Goal: Task Accomplishment & Management: Manage account settings

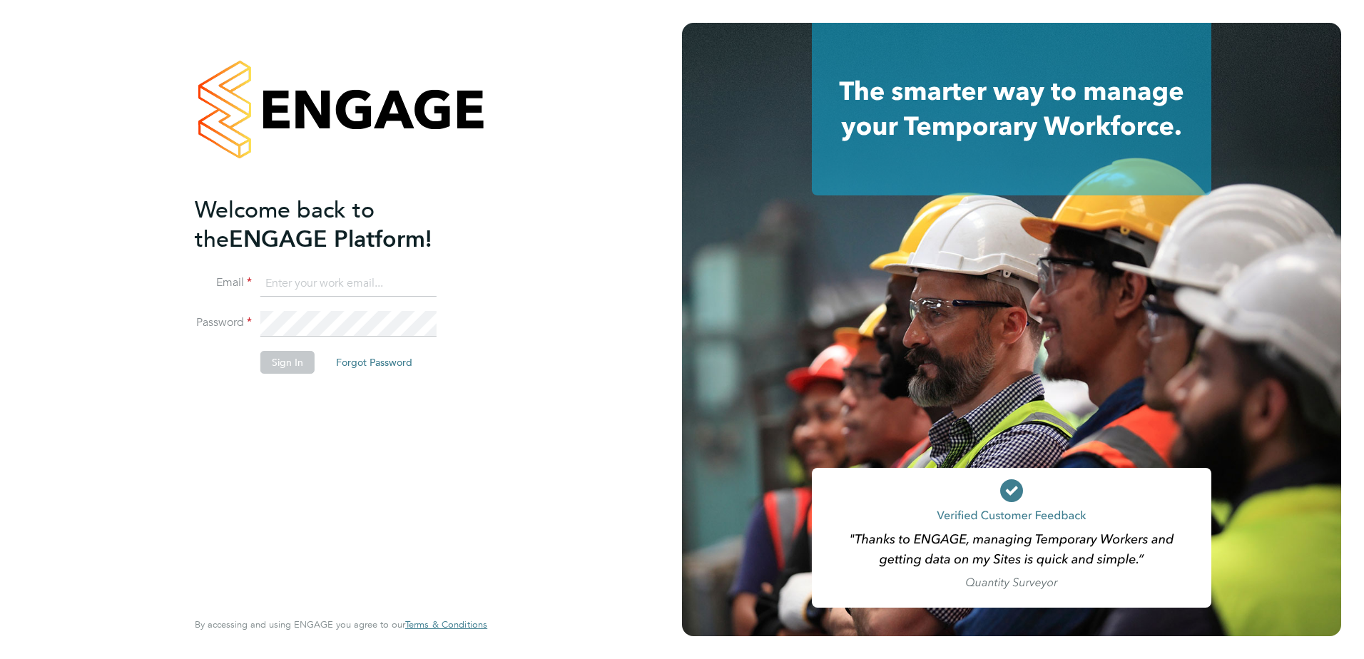
type input "dean.jarrett@vistry.co.uk"
click at [275, 357] on button "Sign In" at bounding box center [287, 362] width 54 height 23
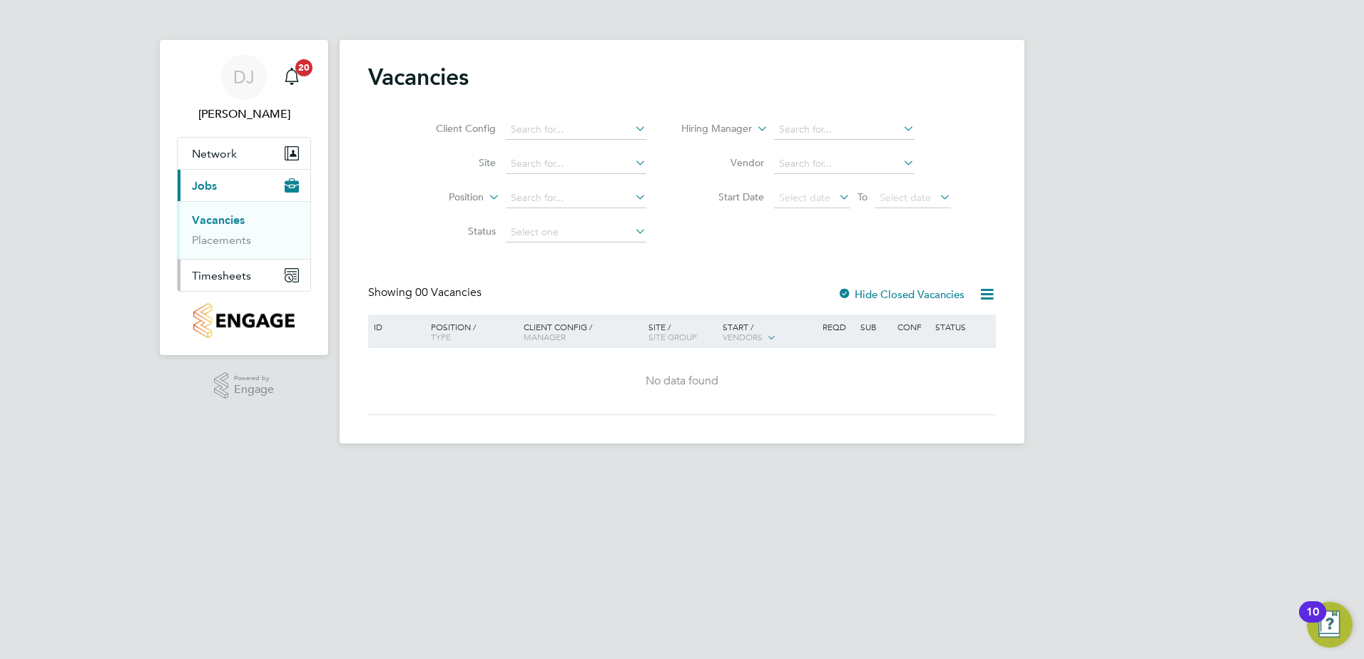
click at [201, 275] on span "Timesheets" at bounding box center [221, 276] width 59 height 14
click at [226, 276] on span "Timesheets" at bounding box center [221, 276] width 59 height 14
click at [215, 252] on link "Timesheets" at bounding box center [221, 252] width 59 height 14
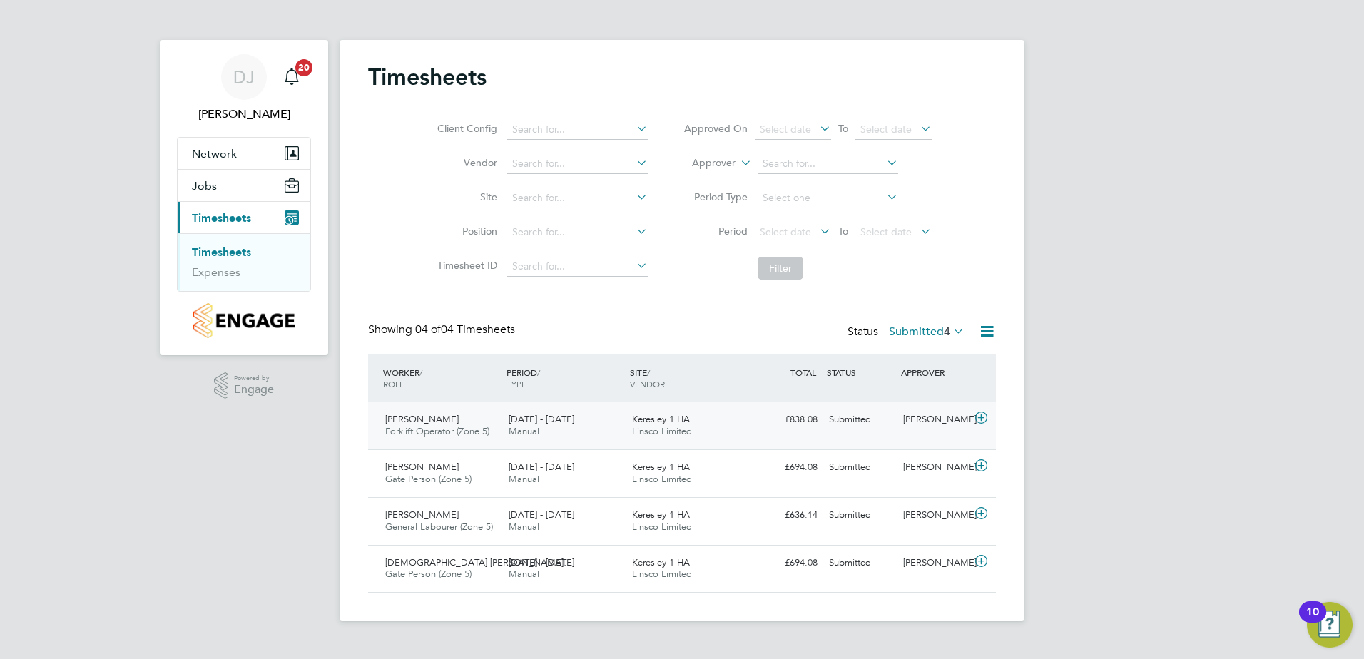
click at [451, 420] on span "Andrei Taralunga" at bounding box center [421, 419] width 73 height 12
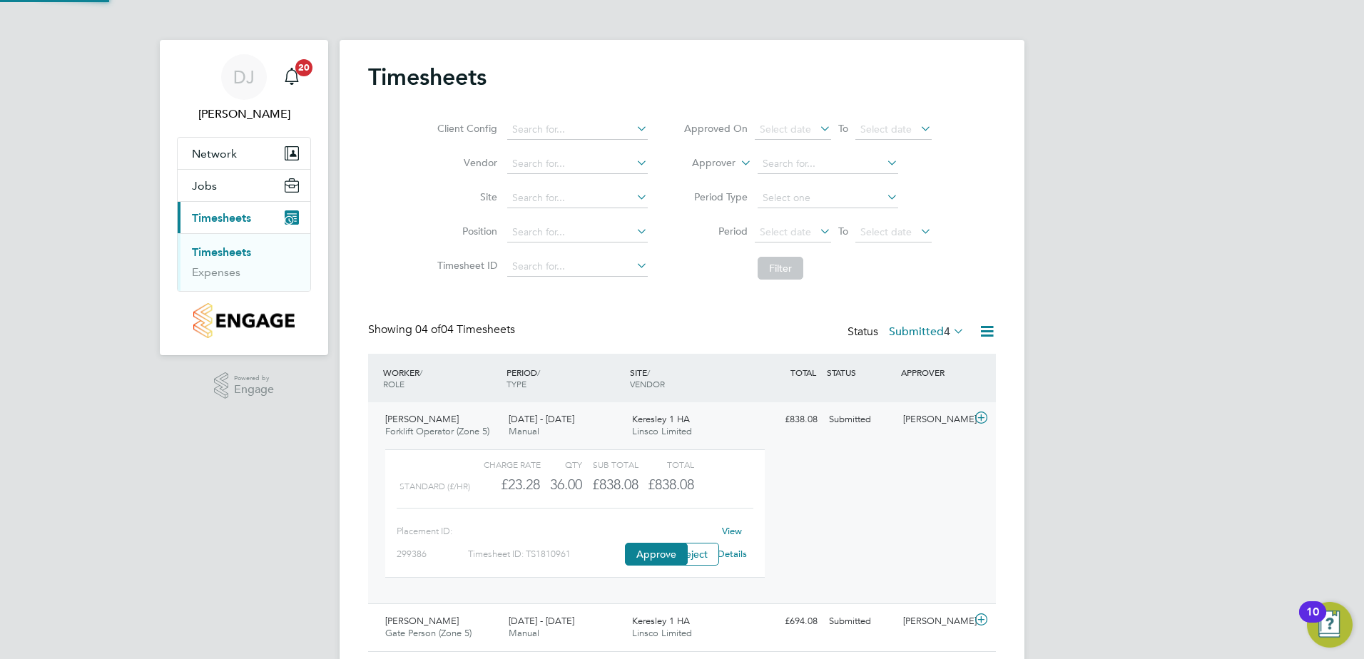
scroll to position [24, 139]
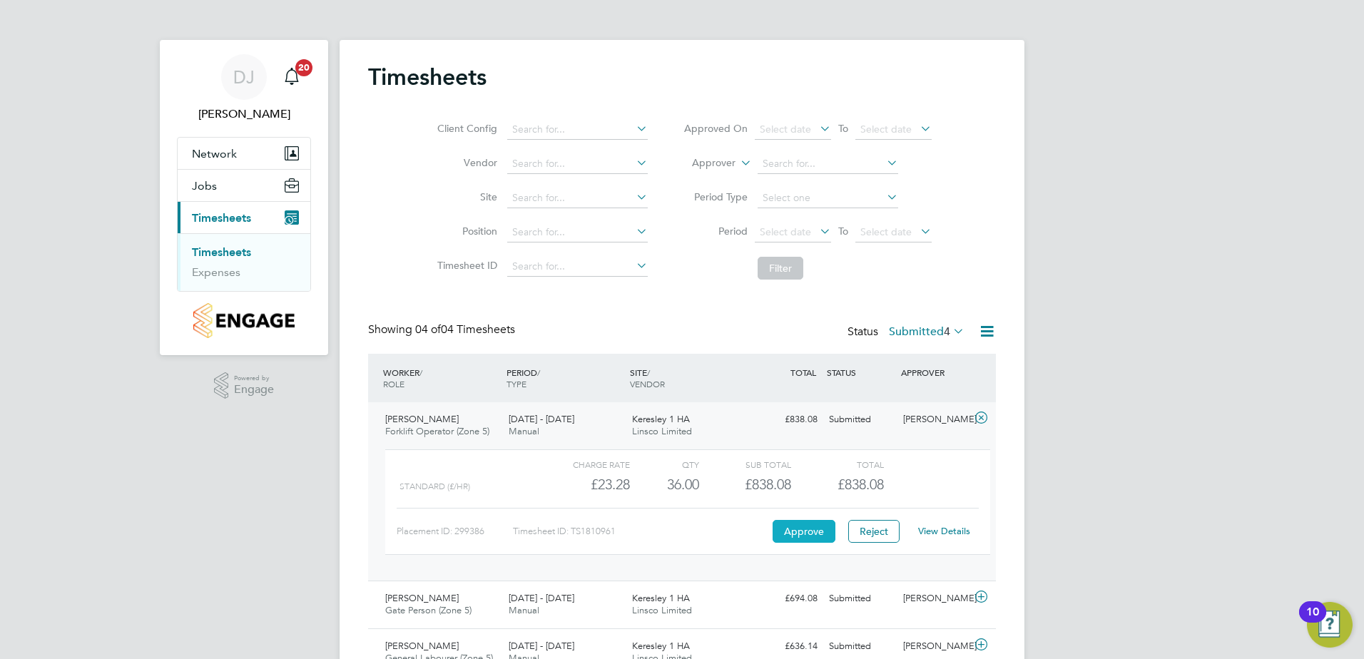
click at [788, 524] on button "Approve" at bounding box center [803, 531] width 63 height 23
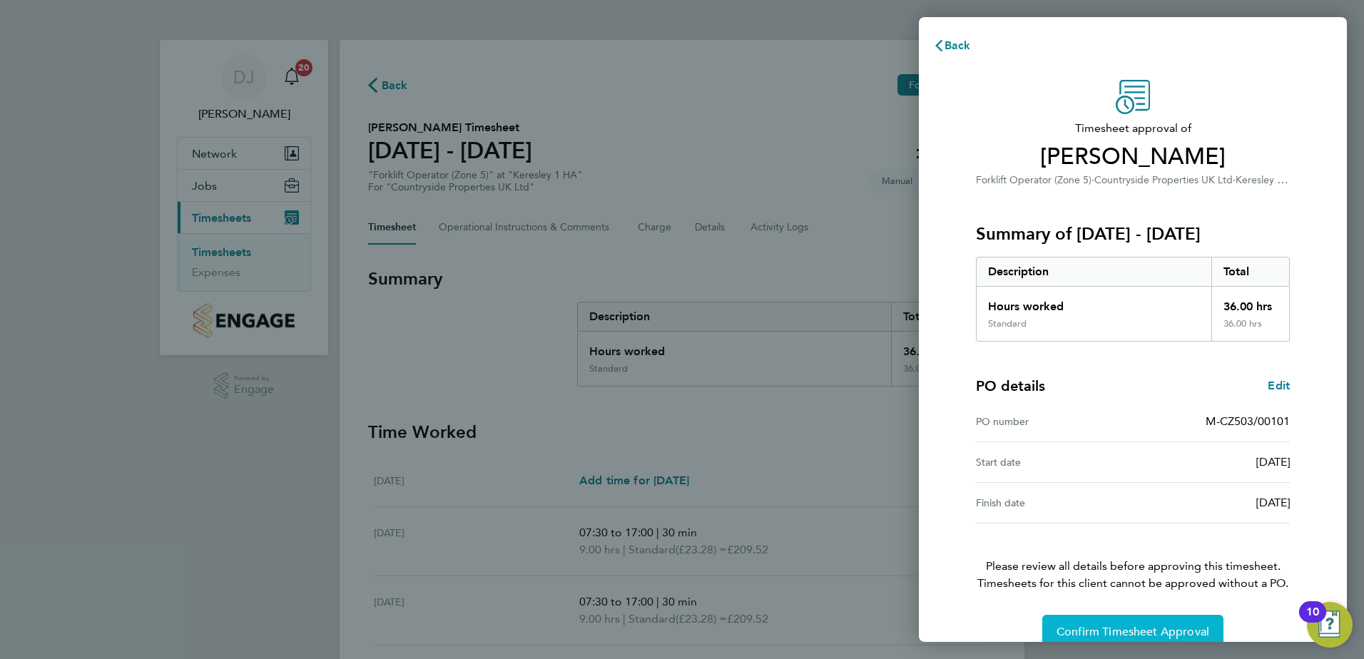
click at [1160, 624] on button "Confirm Timesheet Approval" at bounding box center [1132, 632] width 181 height 34
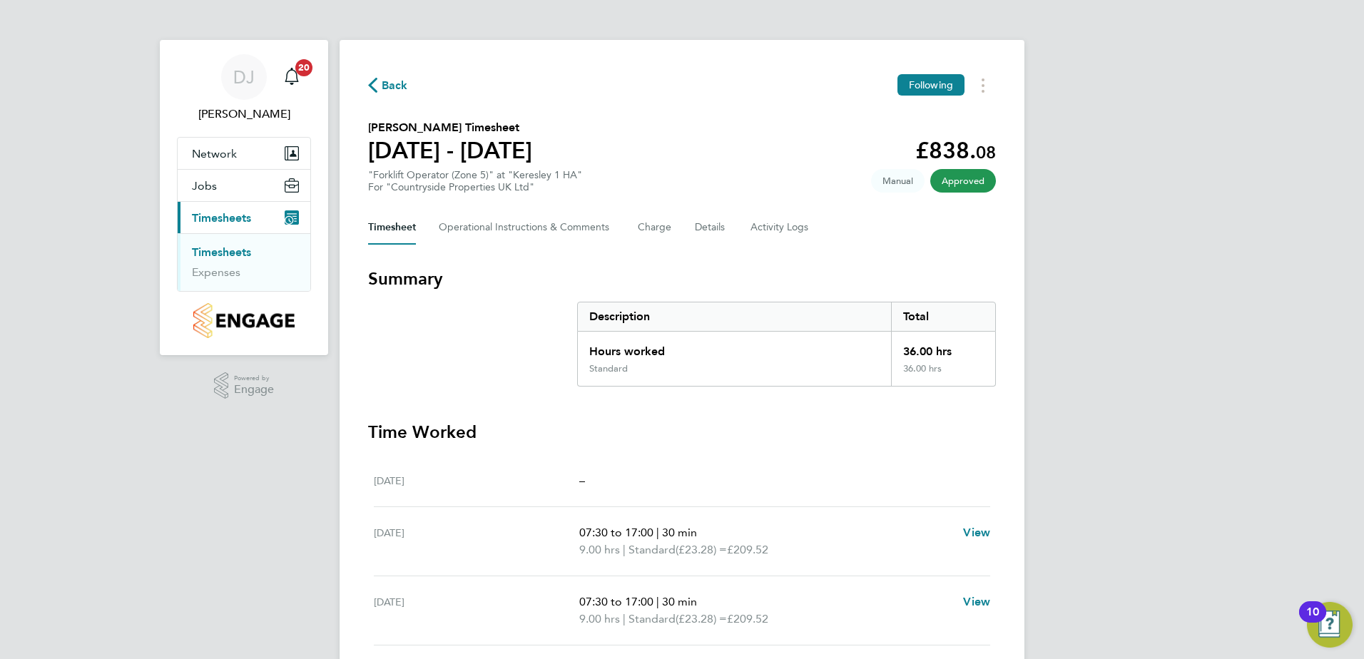
click at [396, 87] on span "Back" at bounding box center [395, 85] width 26 height 17
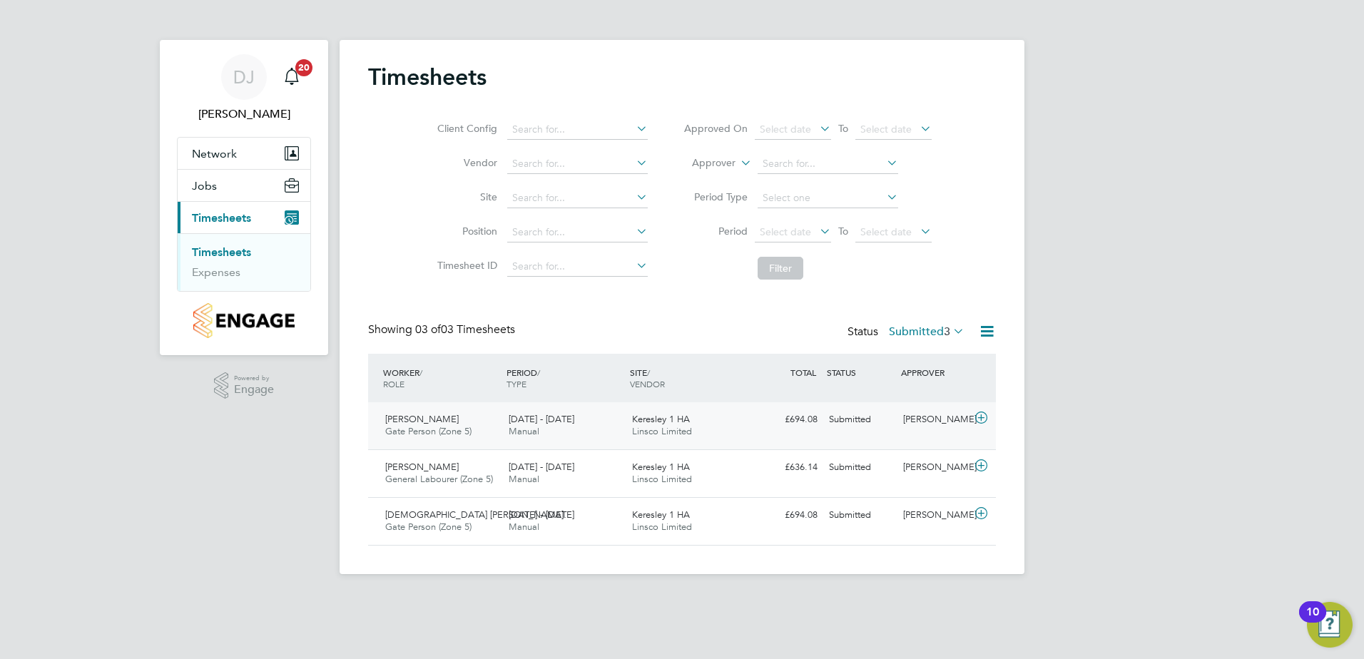
click at [429, 432] on span "Gate Person (Zone 5)" at bounding box center [428, 431] width 86 height 12
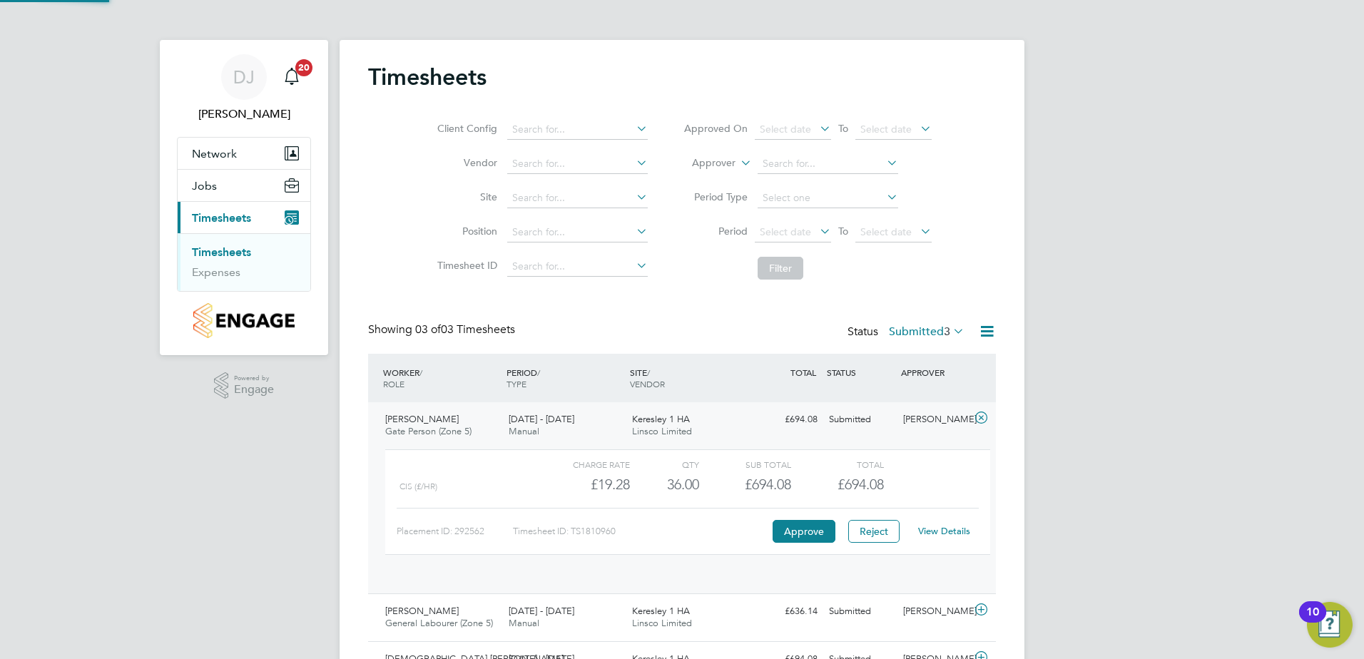
scroll to position [24, 139]
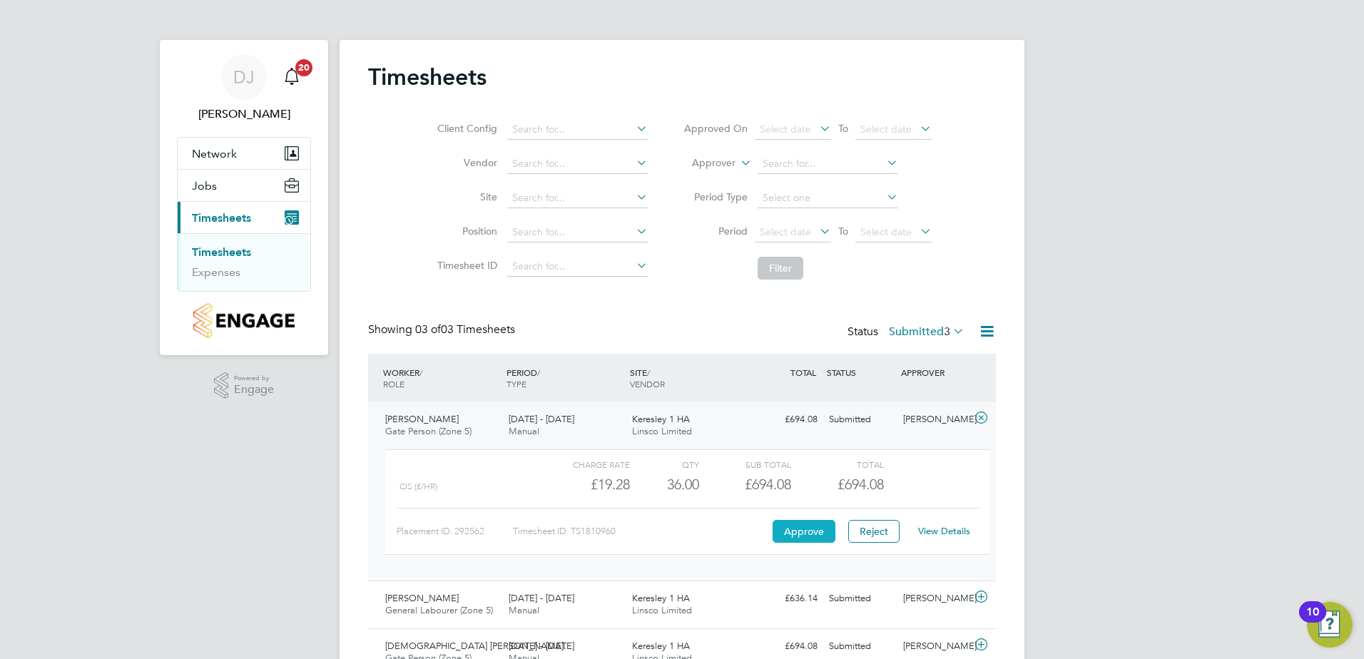
click at [806, 530] on button "Approve" at bounding box center [803, 531] width 63 height 23
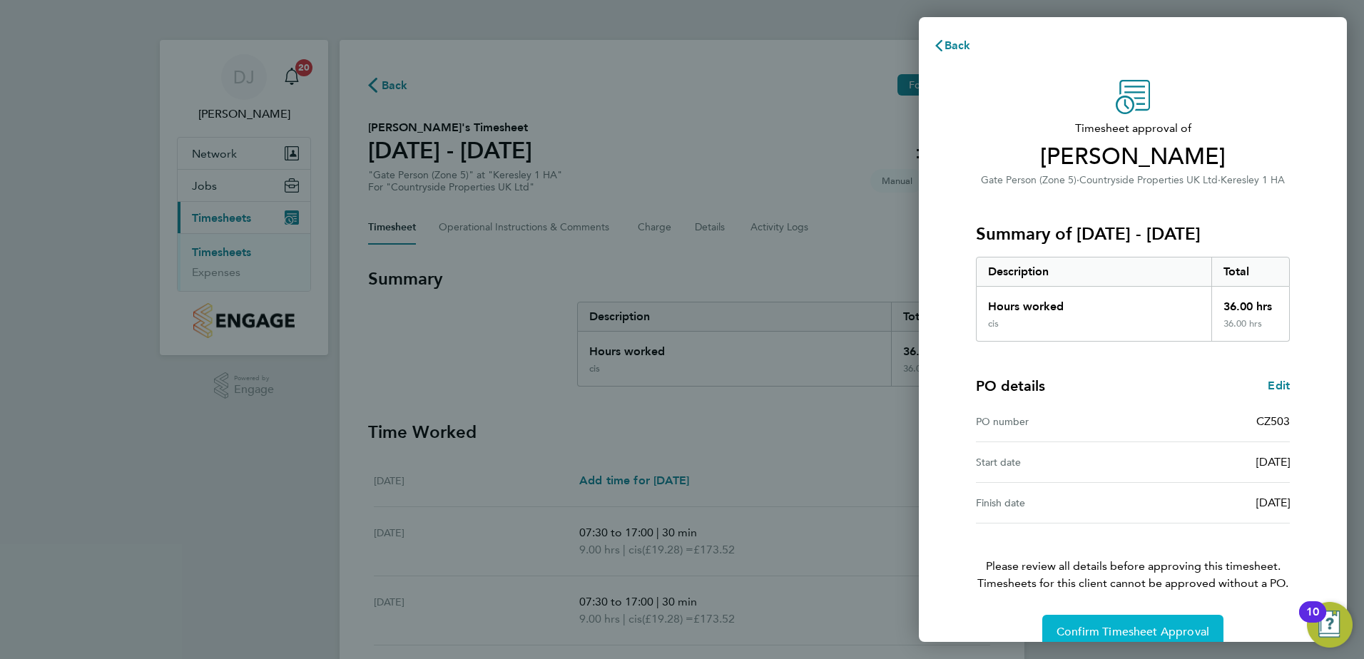
click at [1193, 631] on span "Confirm Timesheet Approval" at bounding box center [1132, 632] width 153 height 14
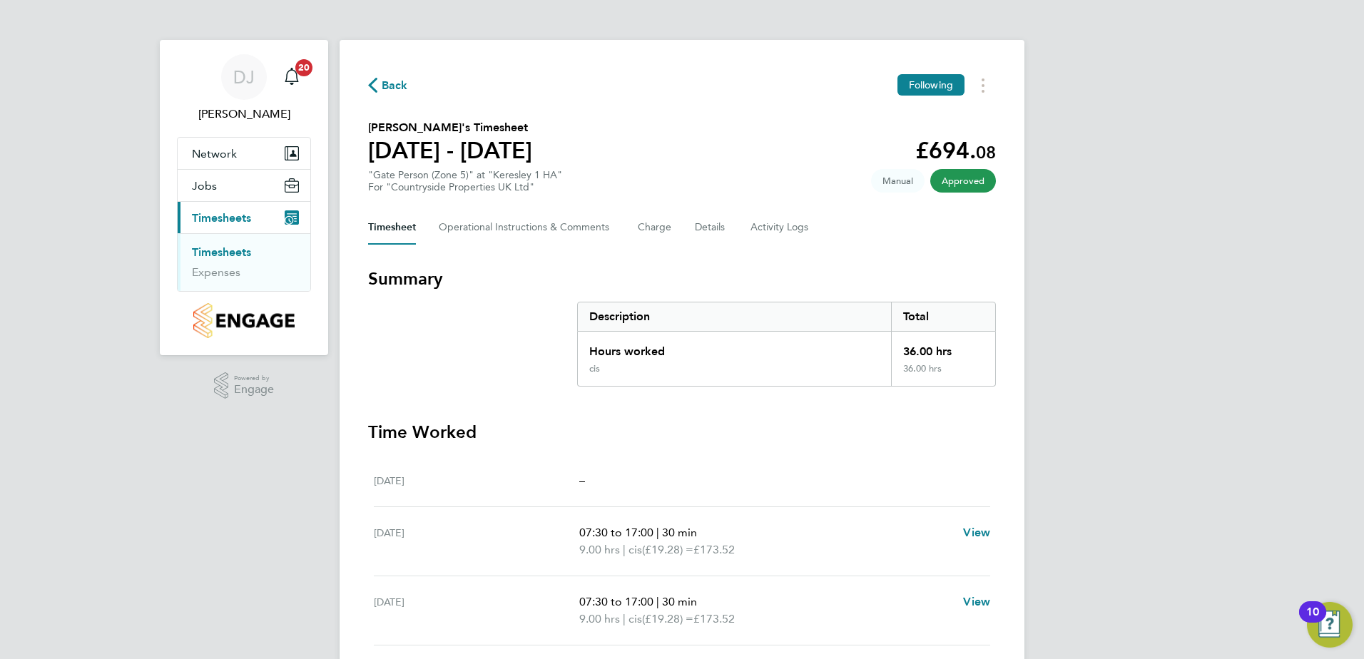
click at [404, 82] on span "Back" at bounding box center [395, 85] width 26 height 17
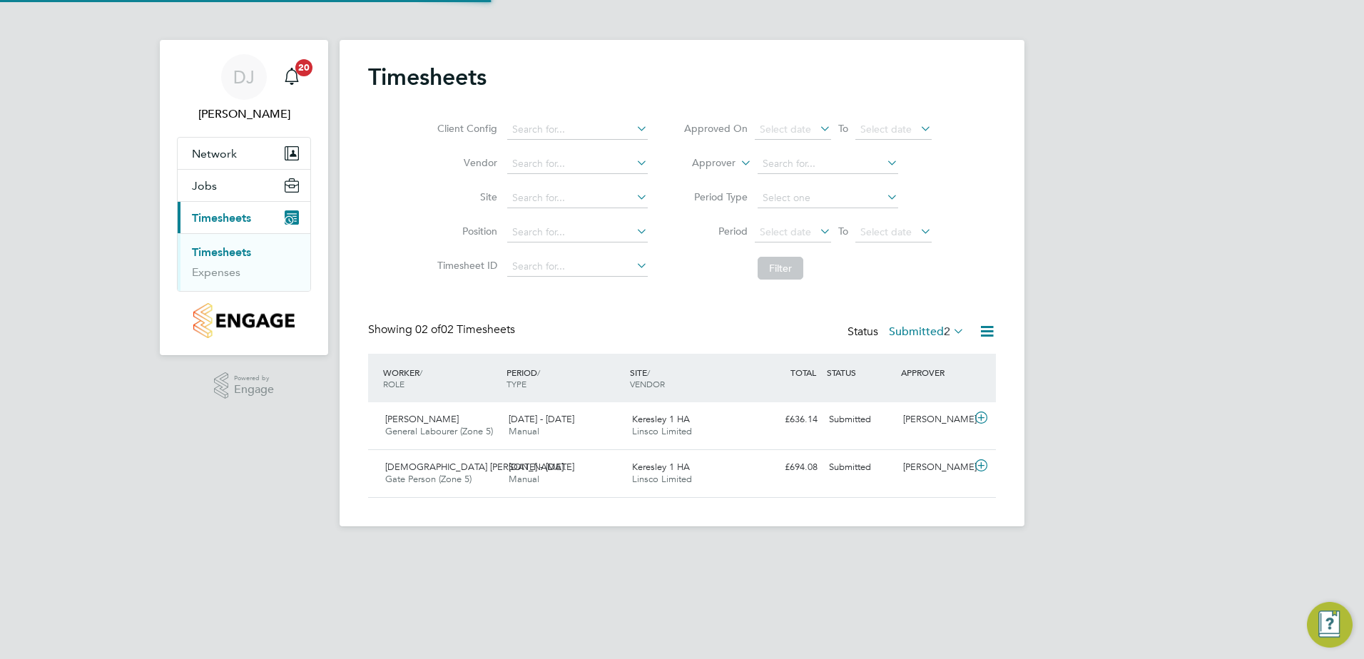
scroll to position [36, 124]
click at [524, 429] on span "Manual" at bounding box center [523, 431] width 31 height 12
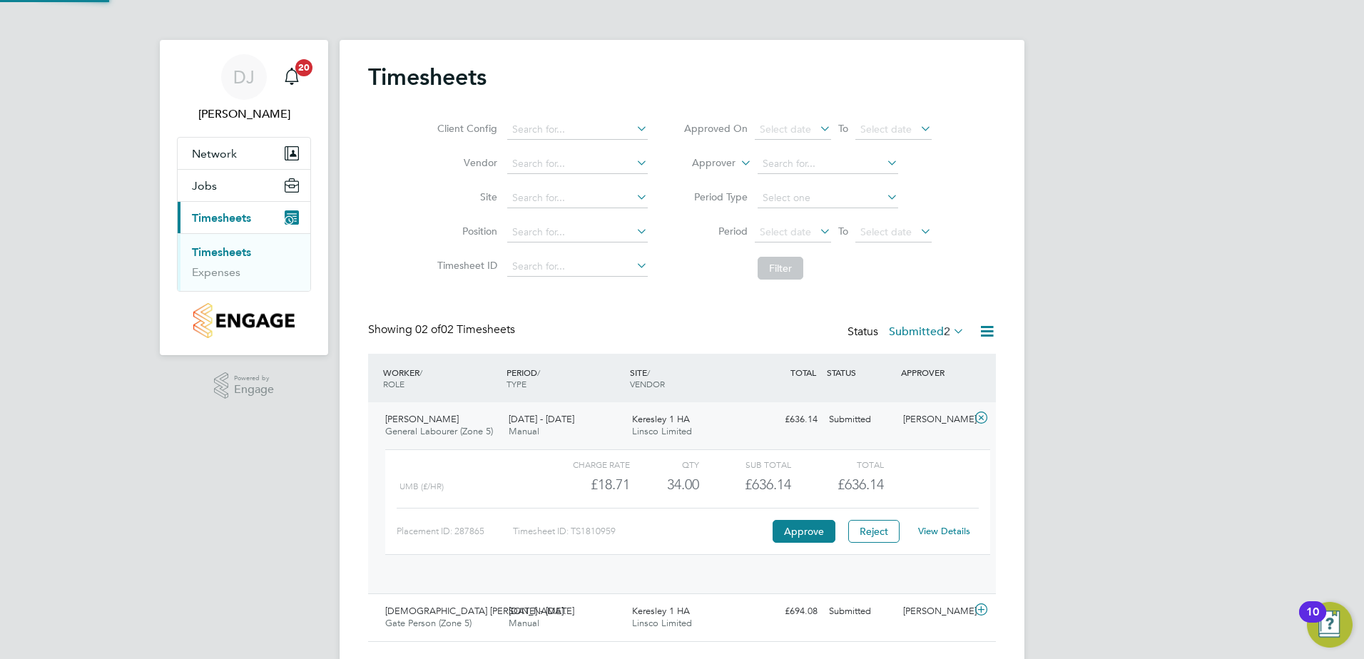
scroll to position [24, 139]
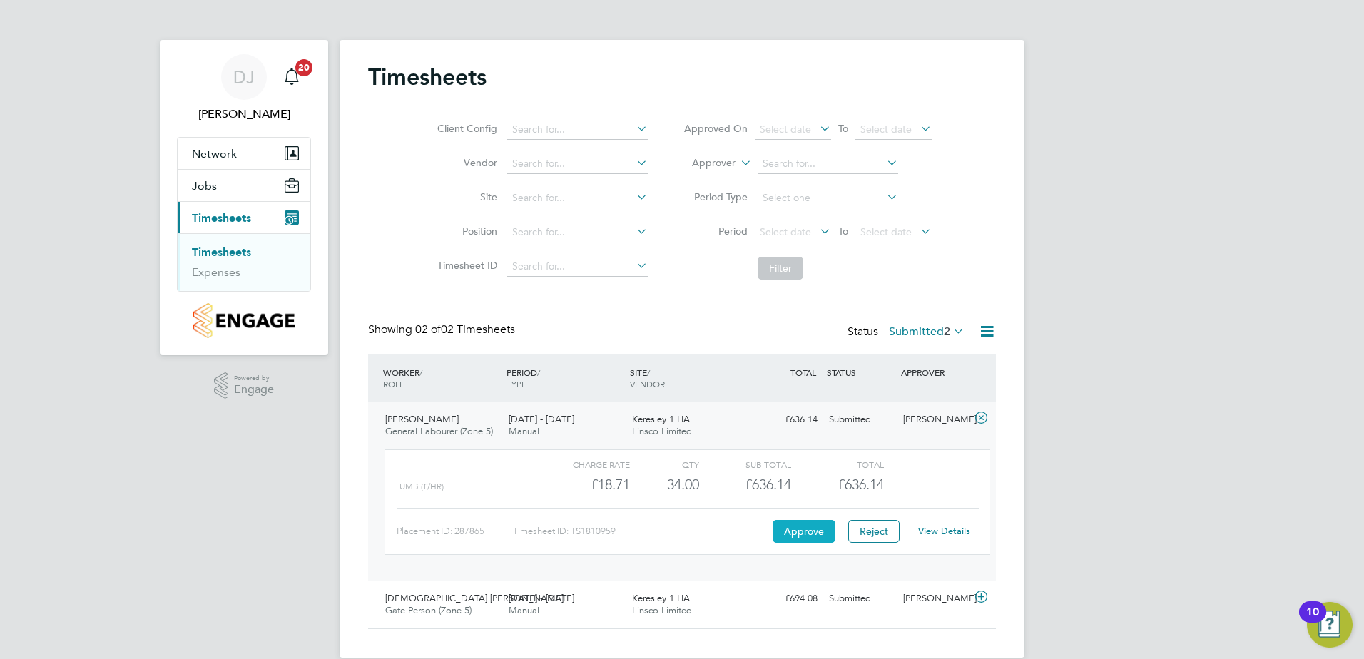
click at [792, 536] on button "Approve" at bounding box center [803, 531] width 63 height 23
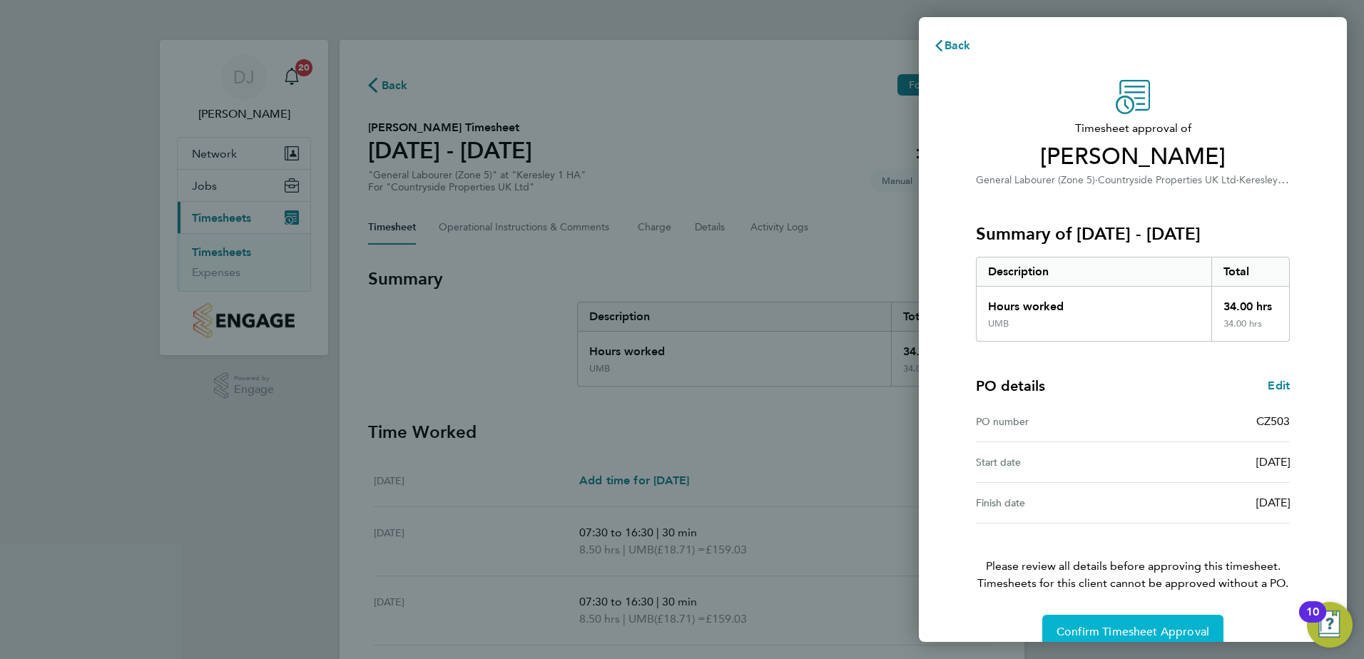
click at [1073, 630] on span "Confirm Timesheet Approval" at bounding box center [1132, 632] width 153 height 14
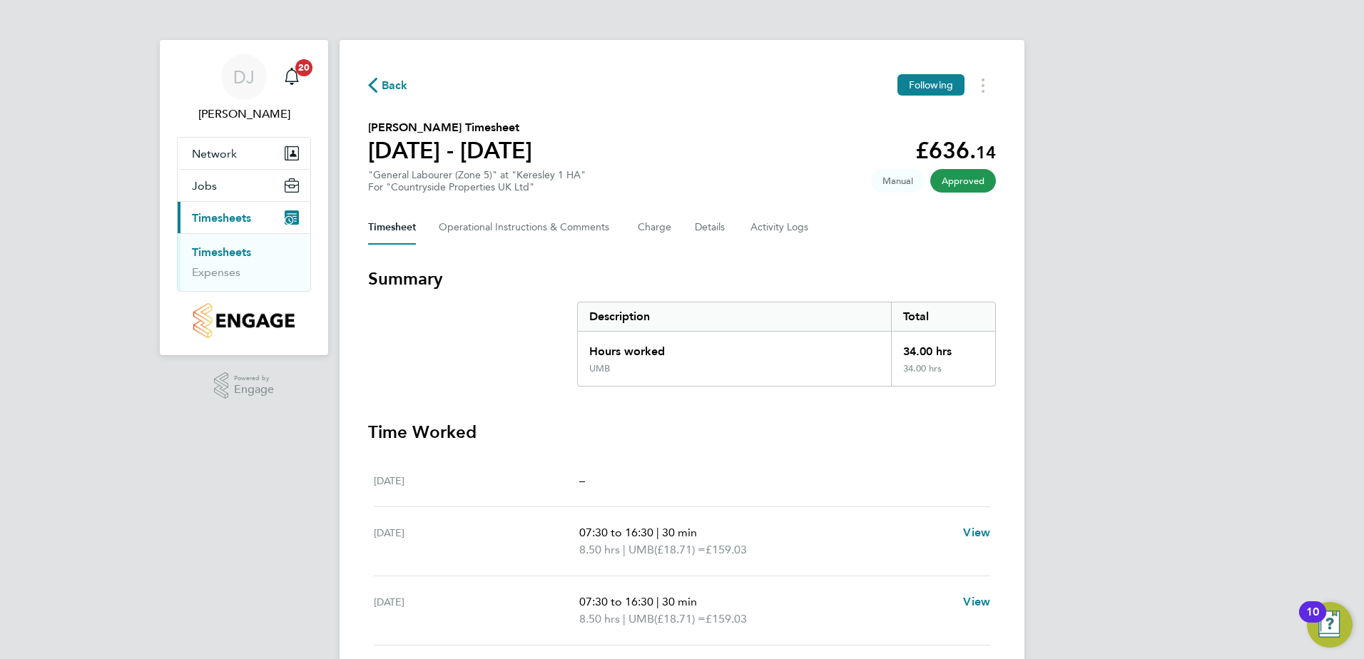
click at [381, 80] on span "Back" at bounding box center [388, 85] width 40 height 14
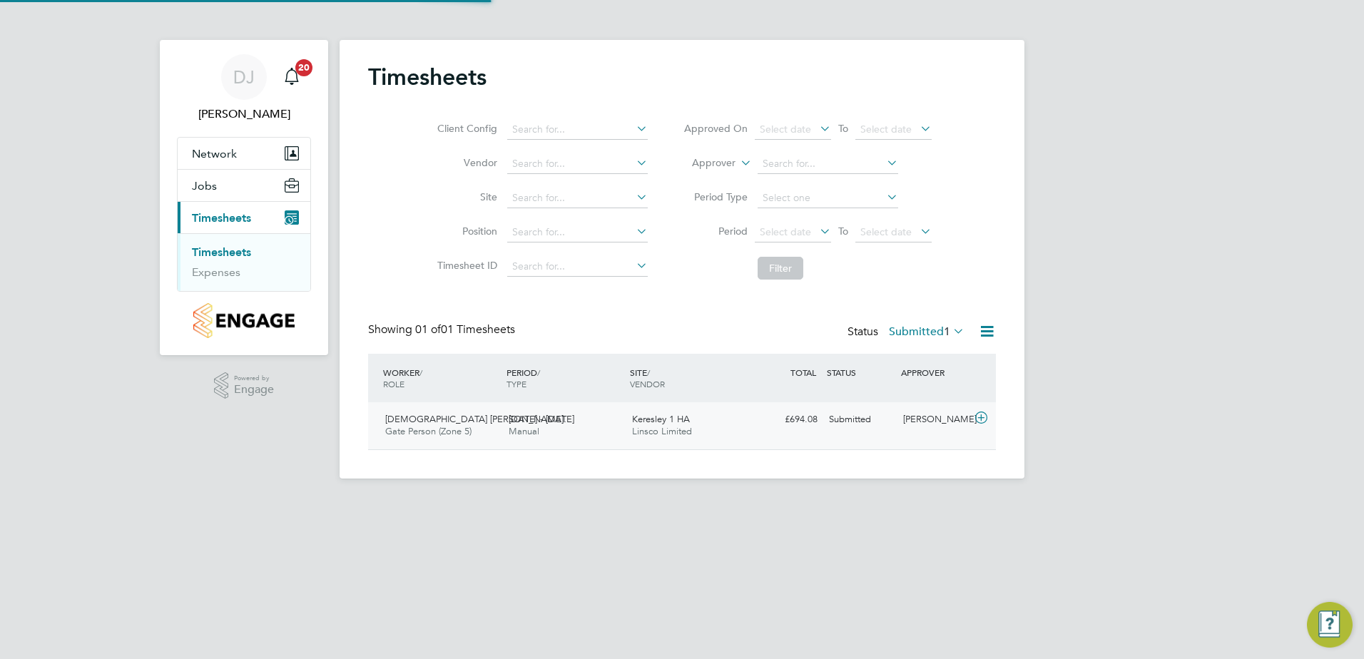
scroll to position [36, 124]
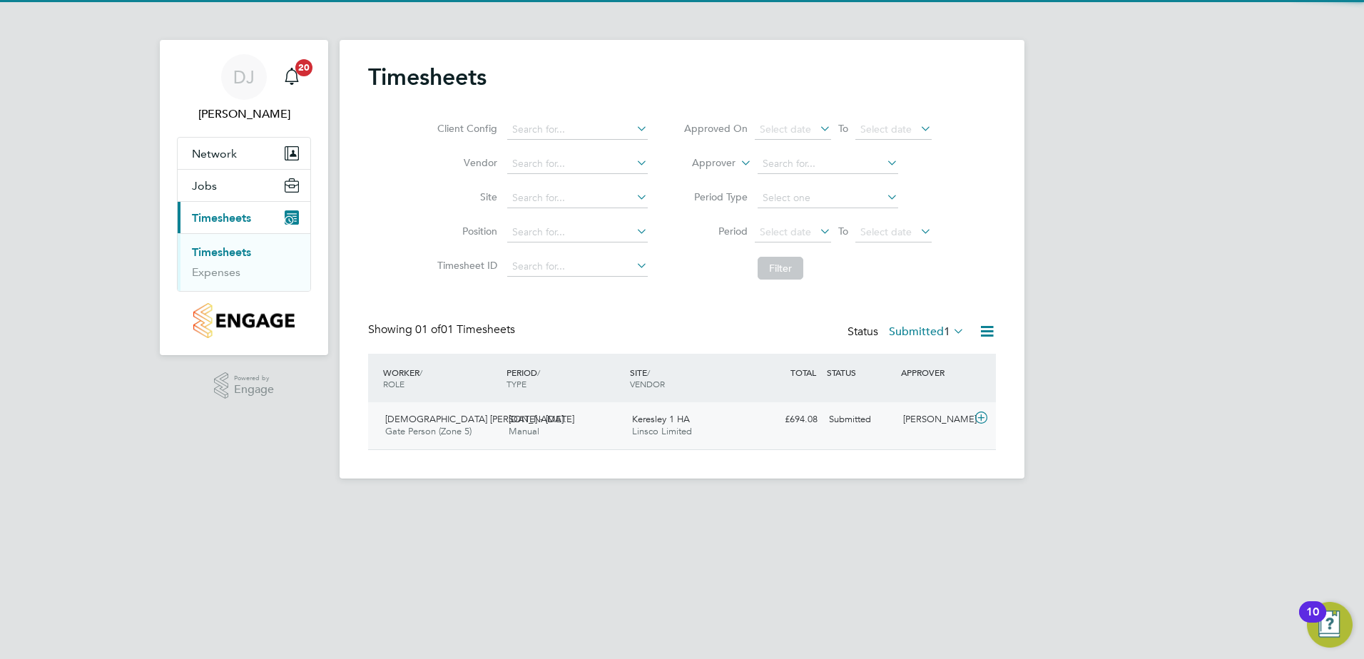
click at [431, 431] on span "Gate Person (Zone 5)" at bounding box center [428, 431] width 86 height 12
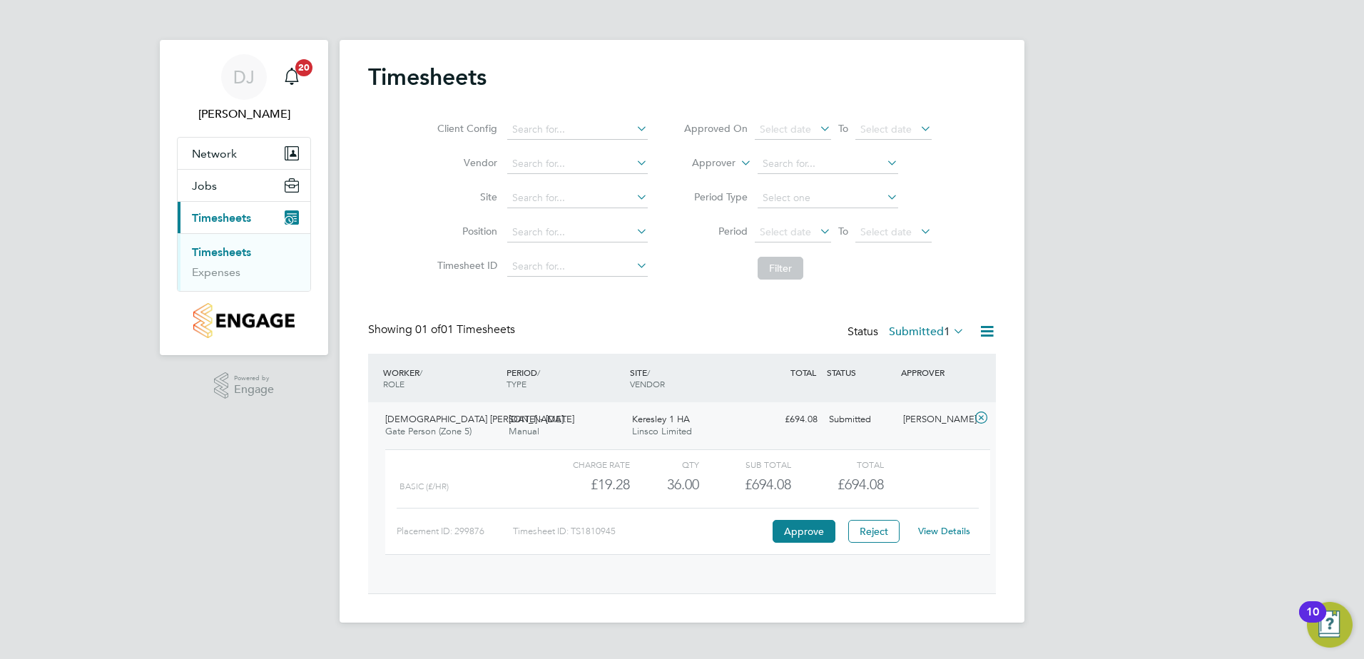
scroll to position [24, 139]
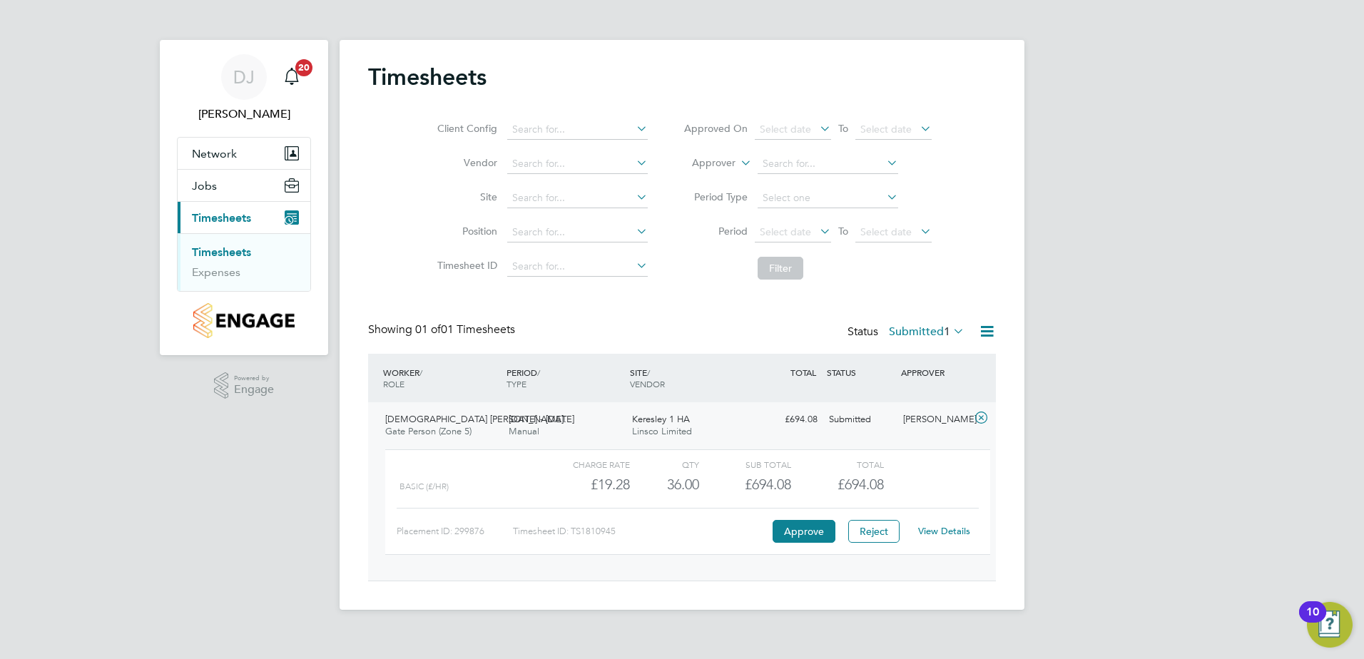
click at [447, 419] on span "[DEMOGRAPHIC_DATA] [PERSON_NAME]…" at bounding box center [479, 419] width 188 height 12
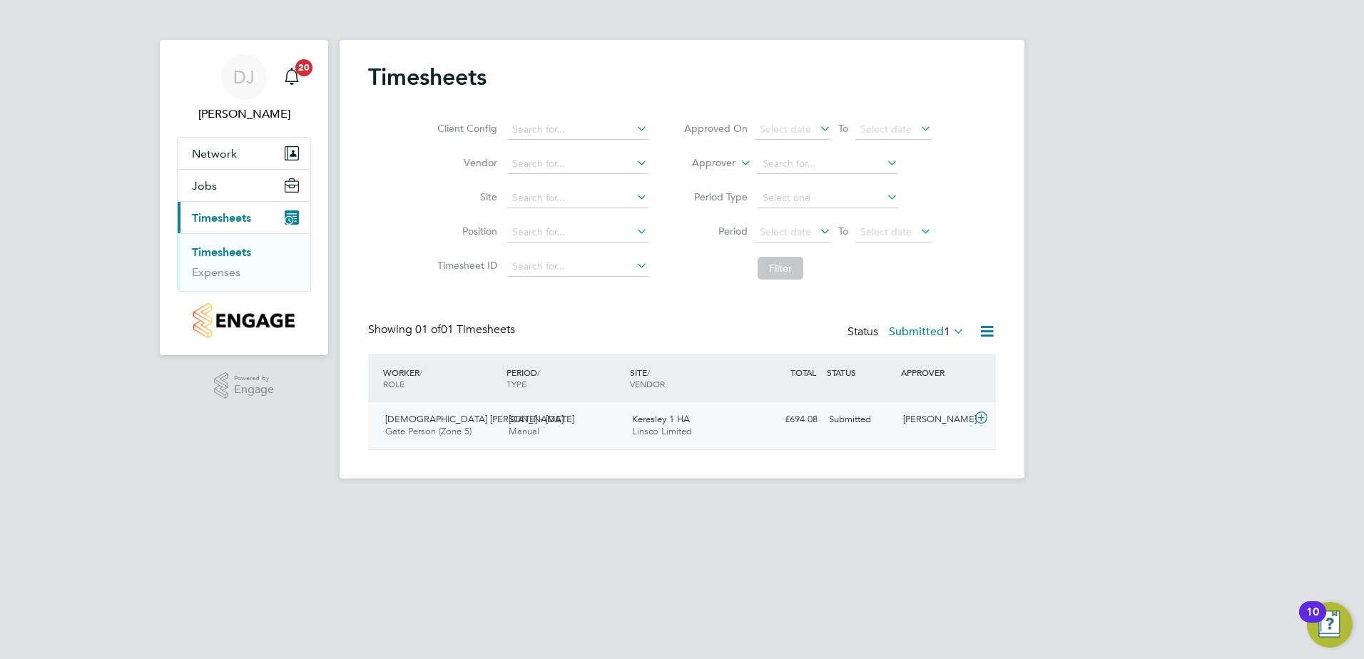
click at [486, 431] on div "Chinedu James Michael… Gate Person (Zone 5) 18 - 24 Aug 2025" at bounding box center [440, 426] width 123 height 36
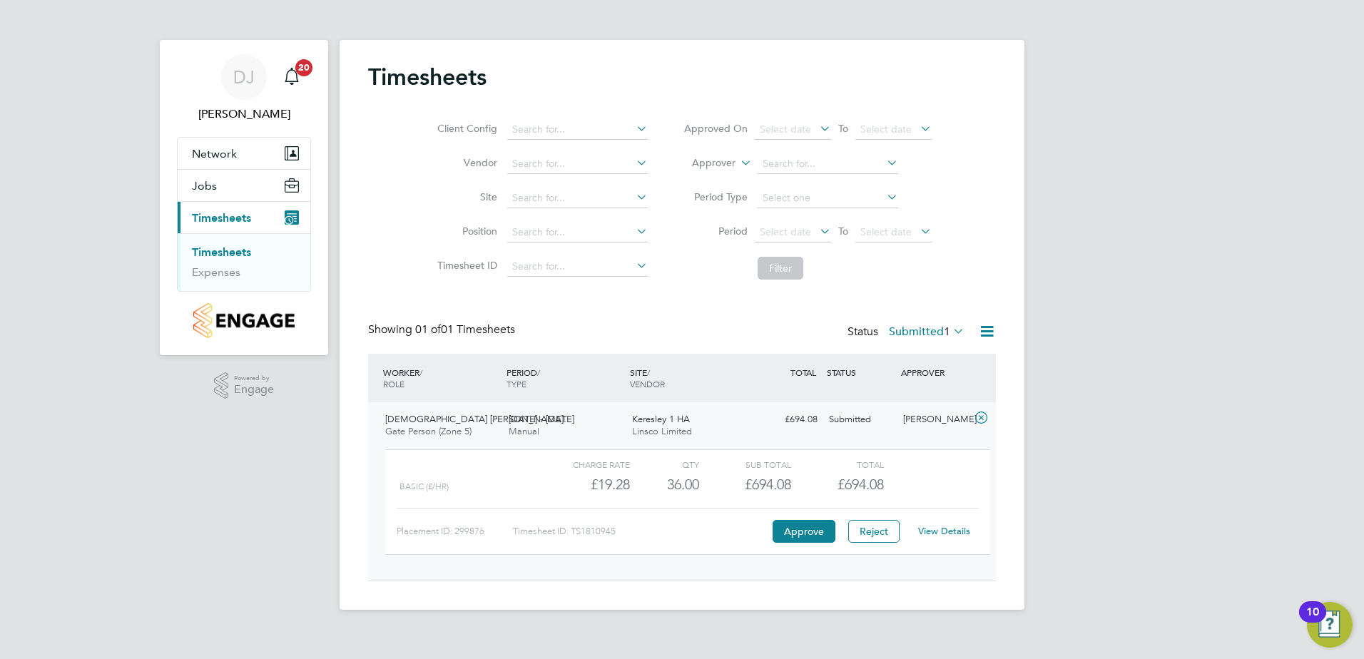
click at [931, 536] on link "View Details" at bounding box center [944, 531] width 52 height 12
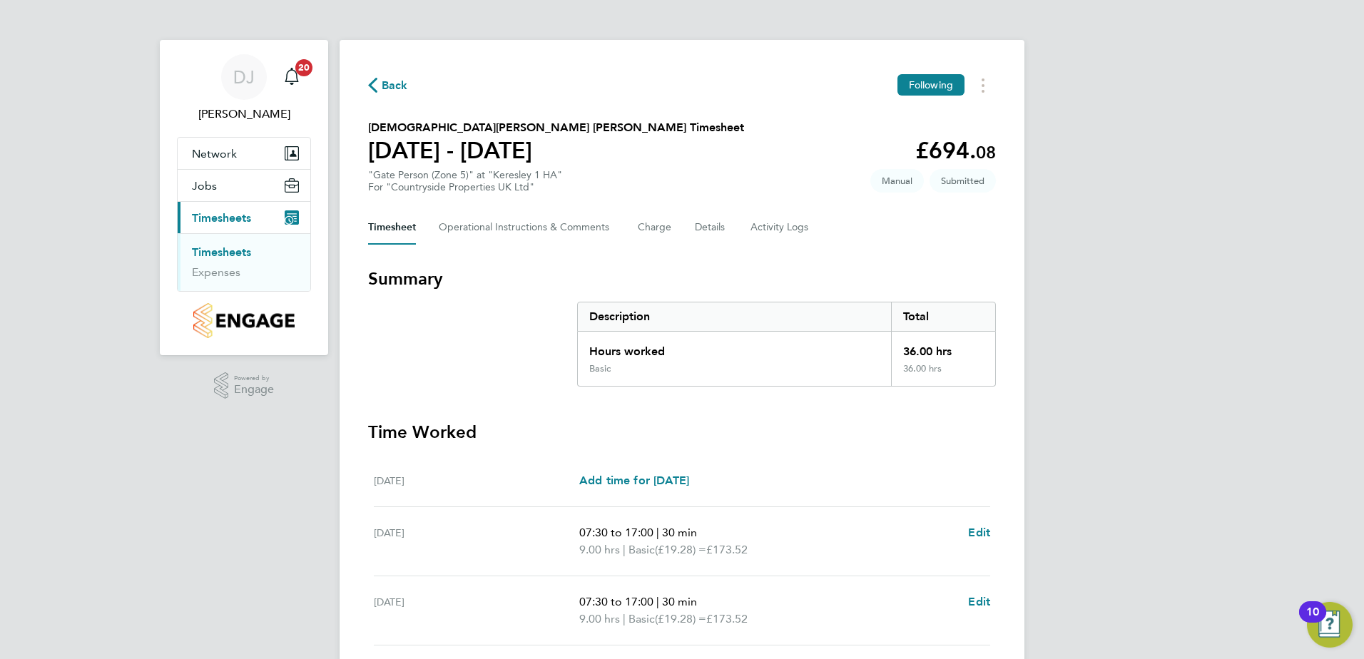
click at [399, 86] on span "Back" at bounding box center [395, 85] width 26 height 17
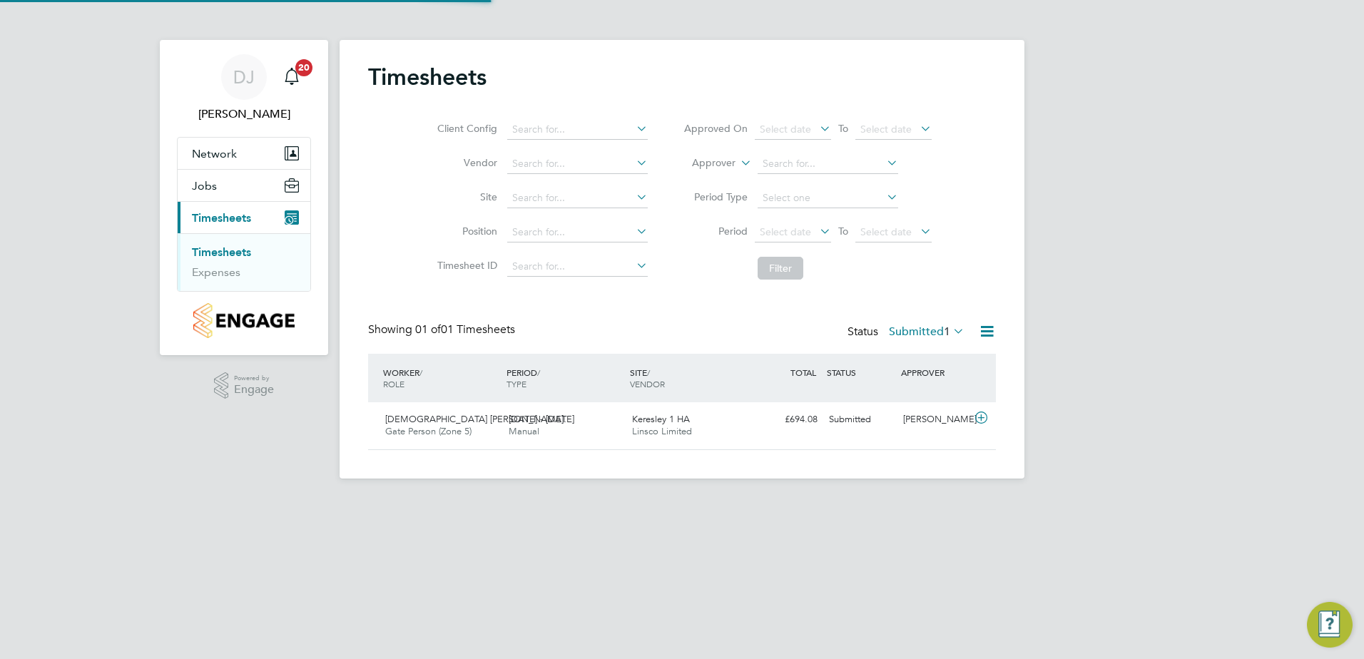
scroll to position [36, 124]
click at [607, 412] on div "18 - 24 Aug 2025 Manual" at bounding box center [564, 426] width 123 height 36
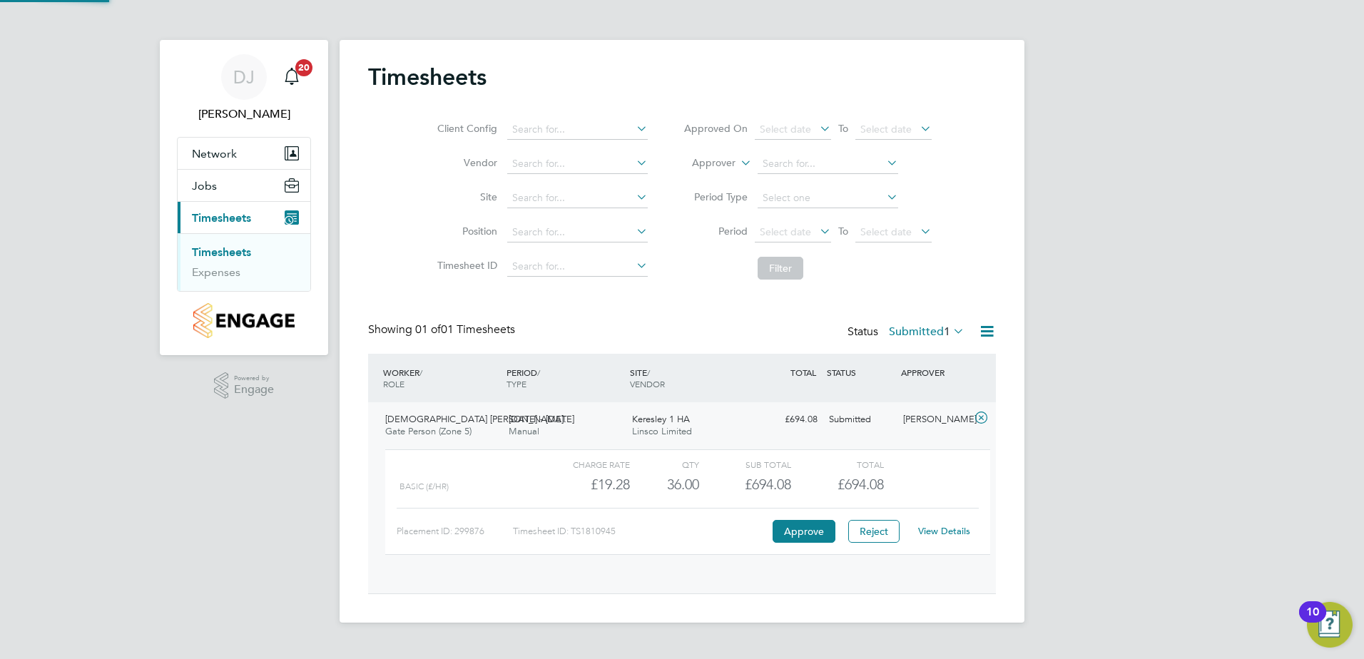
scroll to position [24, 139]
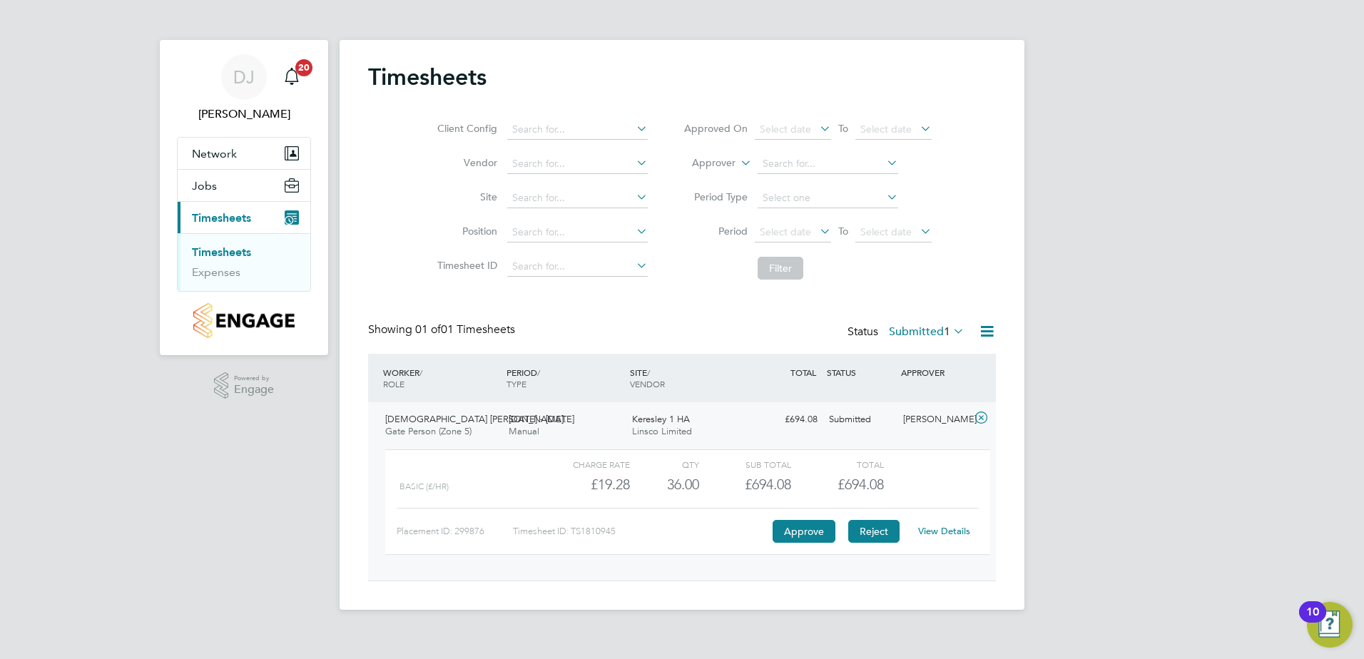
click at [869, 521] on button "Reject" at bounding box center [873, 531] width 51 height 23
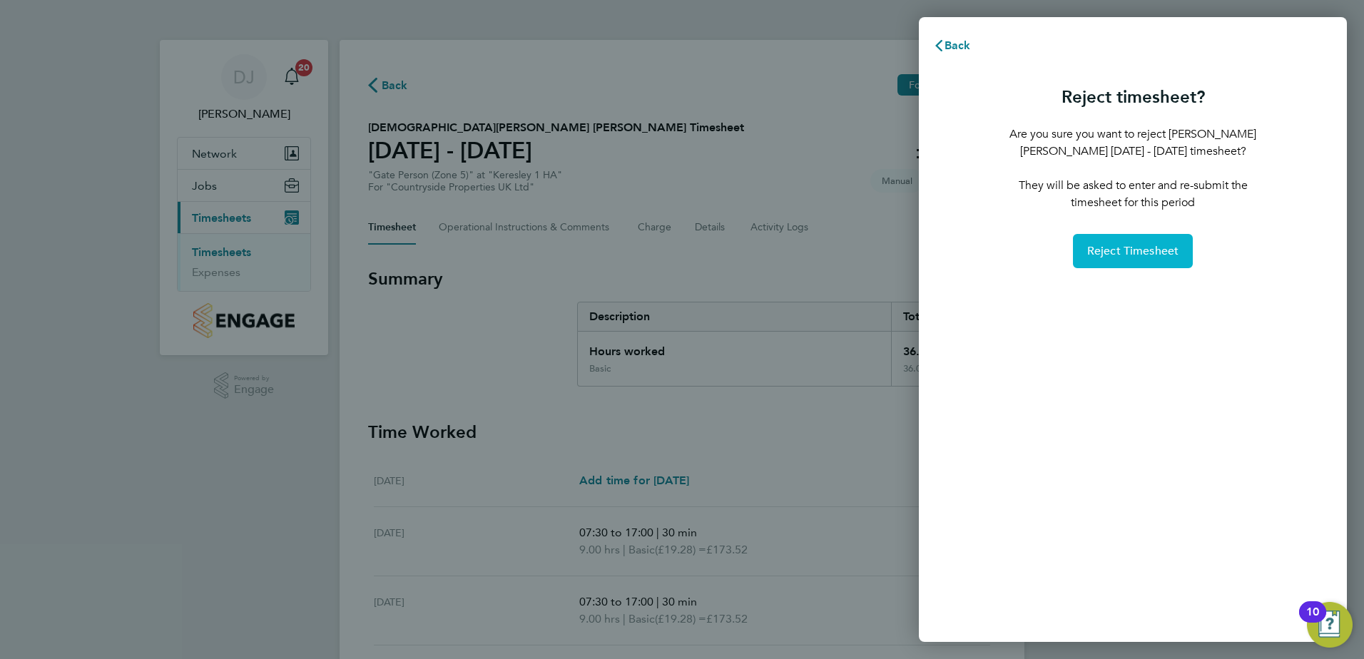
click at [1124, 257] on span "Reject Timesheet" at bounding box center [1133, 251] width 92 height 14
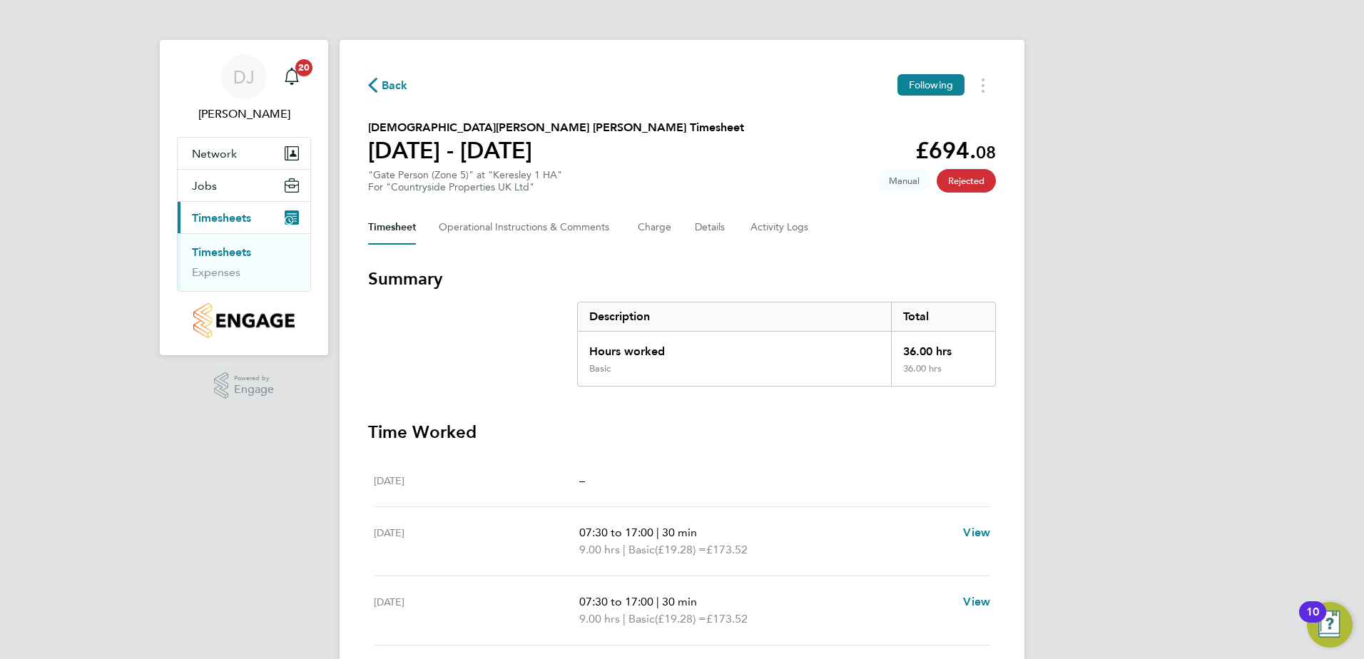
click at [382, 98] on div "Back Following [PERSON_NAME] [PERSON_NAME] Timesheet [DATE] - [DATE] £694. 08 "…" at bounding box center [681, 481] width 685 height 882
click at [381, 88] on span "Back" at bounding box center [388, 85] width 40 height 14
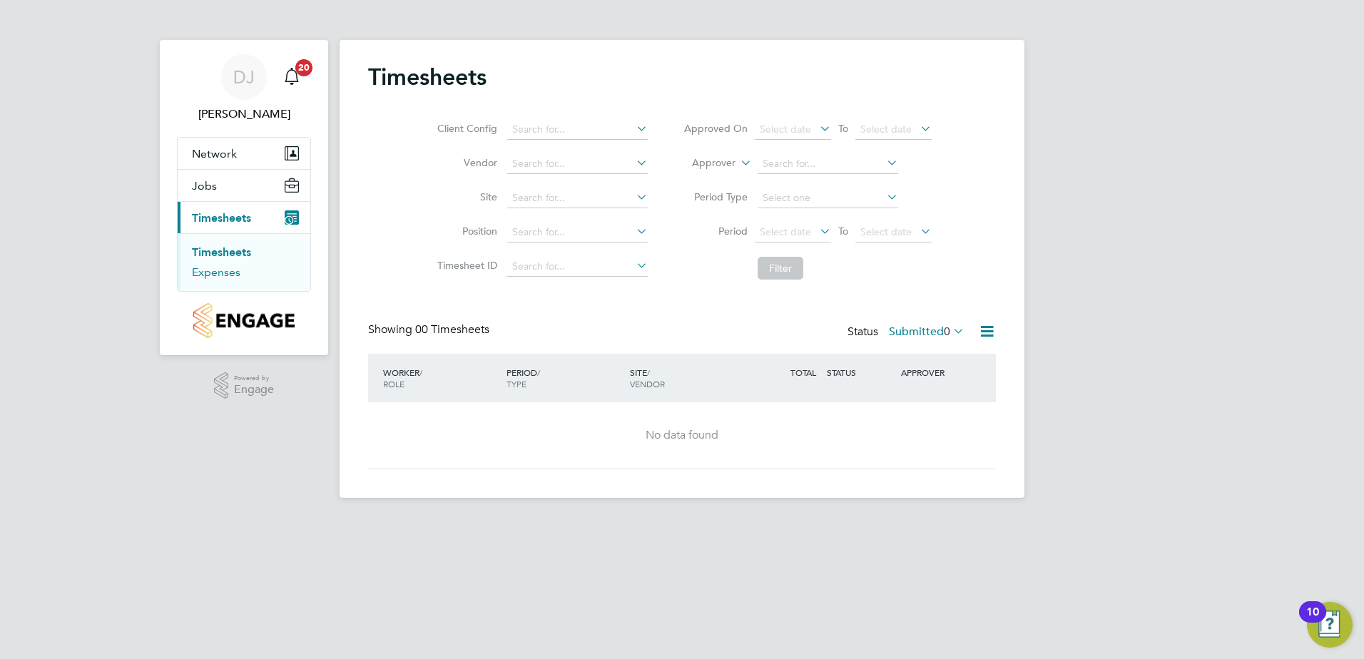
click at [230, 274] on link "Expenses" at bounding box center [216, 272] width 48 height 14
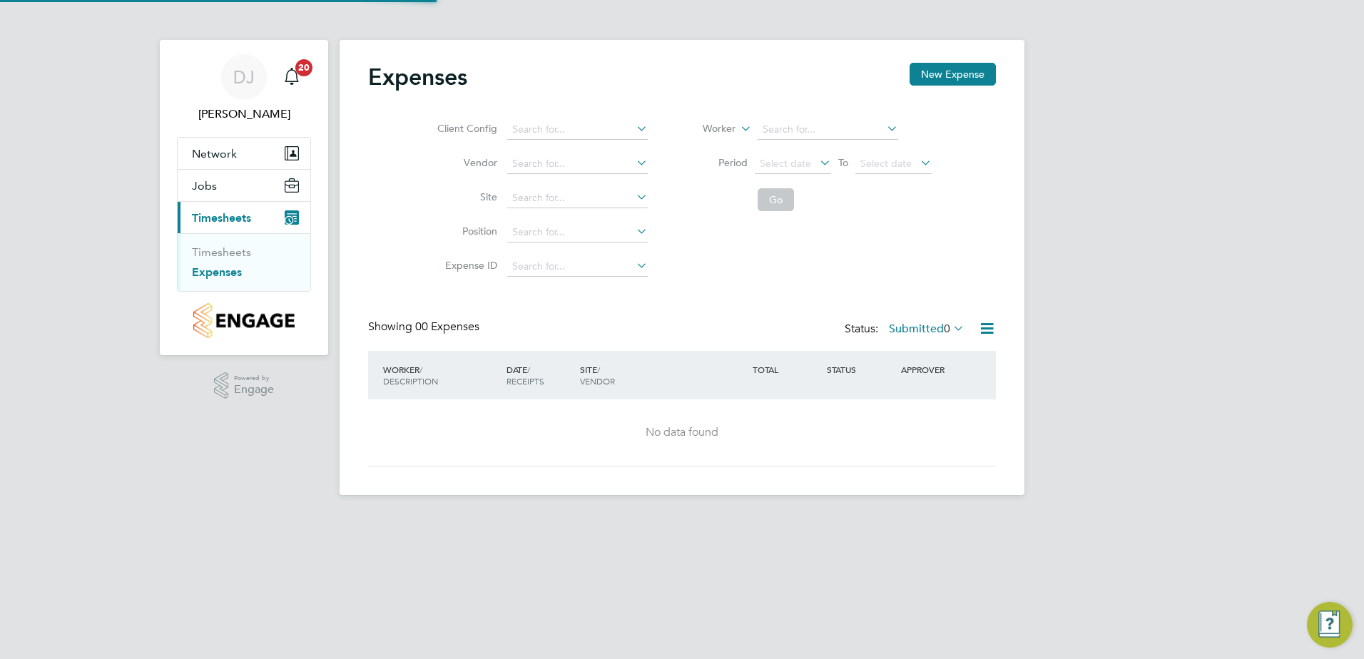
click at [242, 242] on ul "Timesheets Expenses" at bounding box center [244, 262] width 133 height 58
click at [240, 257] on link "Timesheets" at bounding box center [221, 252] width 59 height 14
